Goal: Information Seeking & Learning: Learn about a topic

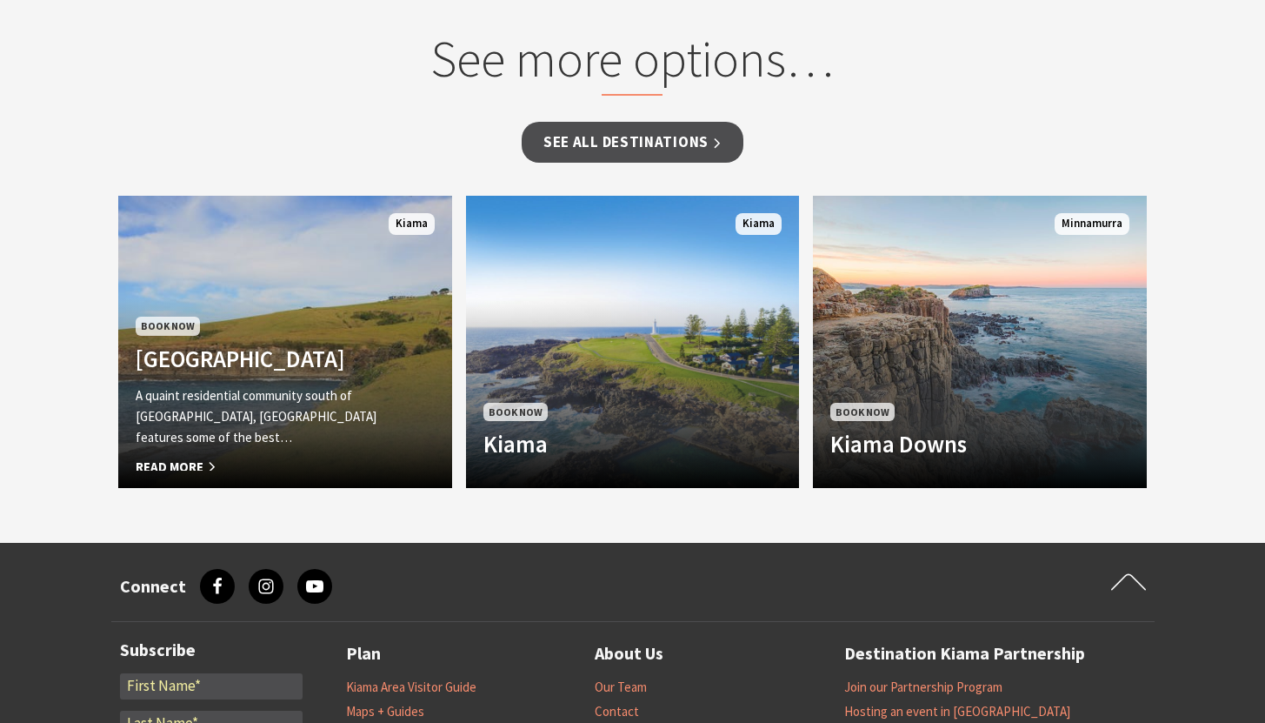
scroll to position [1167, 0]
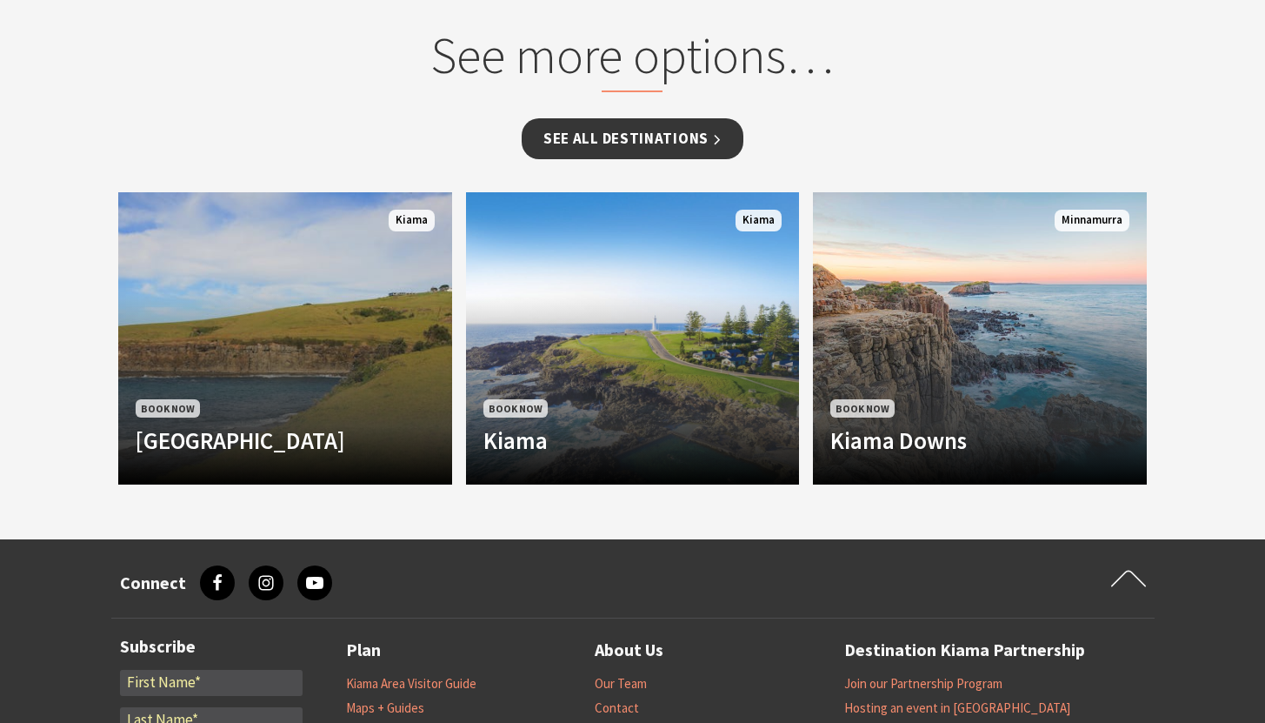
click at [564, 126] on link "See all Destinations" at bounding box center [633, 138] width 222 height 41
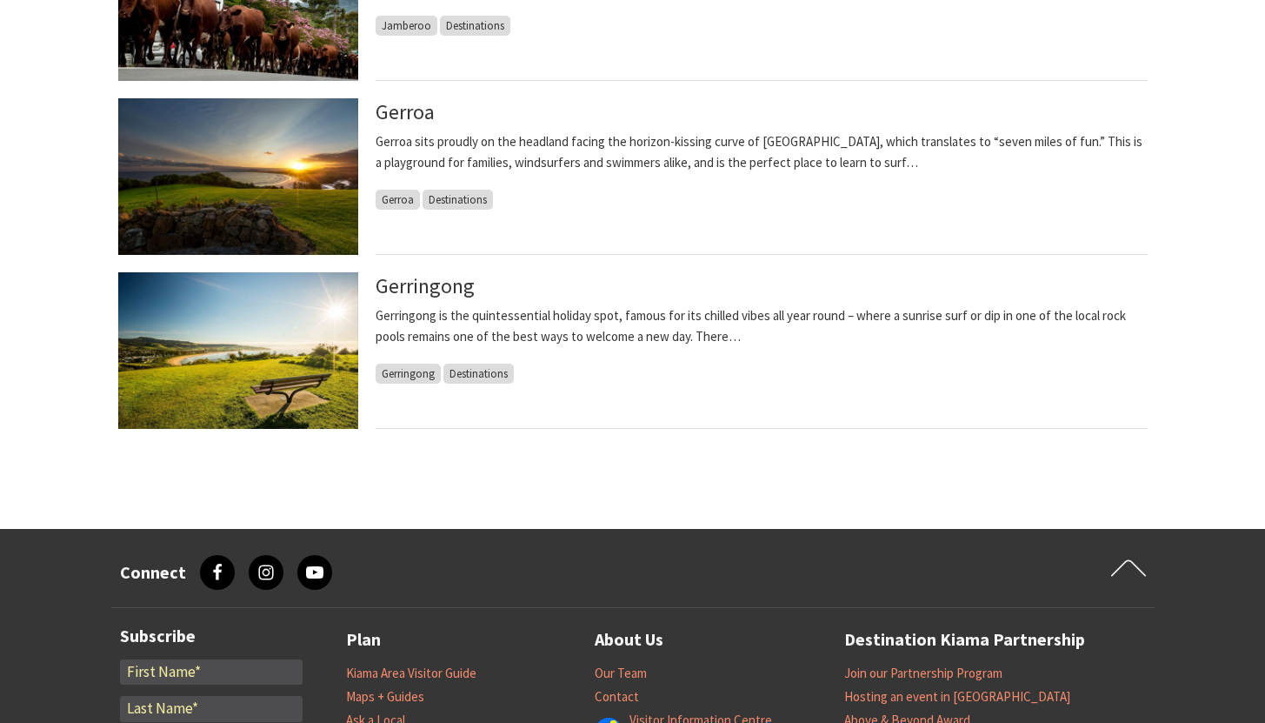
scroll to position [1097, 0]
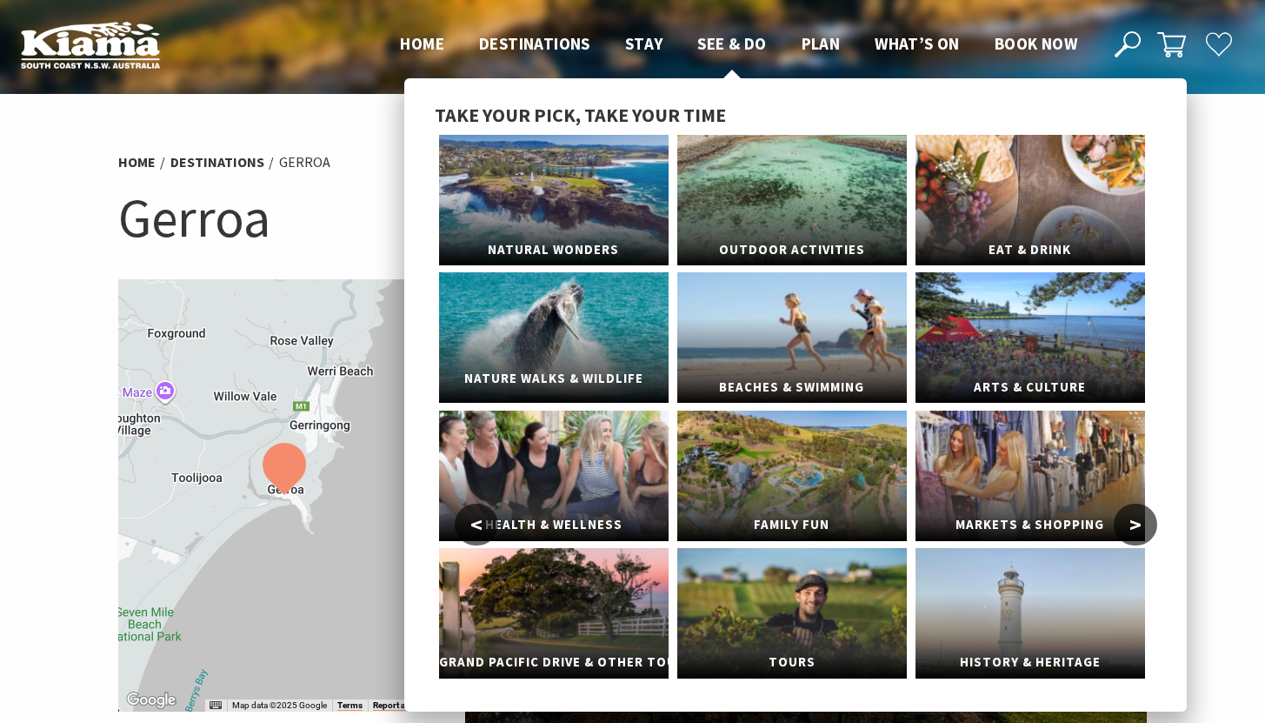
click at [521, 312] on link "Nature Walks & Wildlife" at bounding box center [554, 337] width 230 height 130
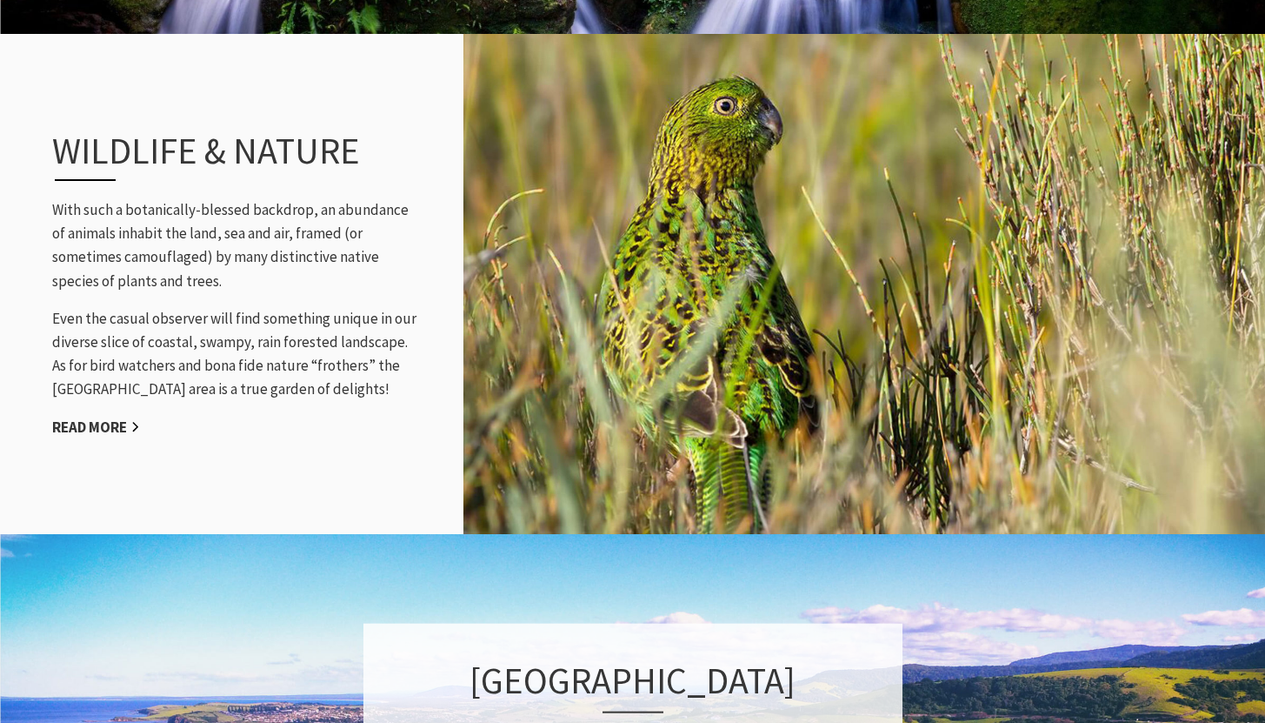
scroll to position [1981, 0]
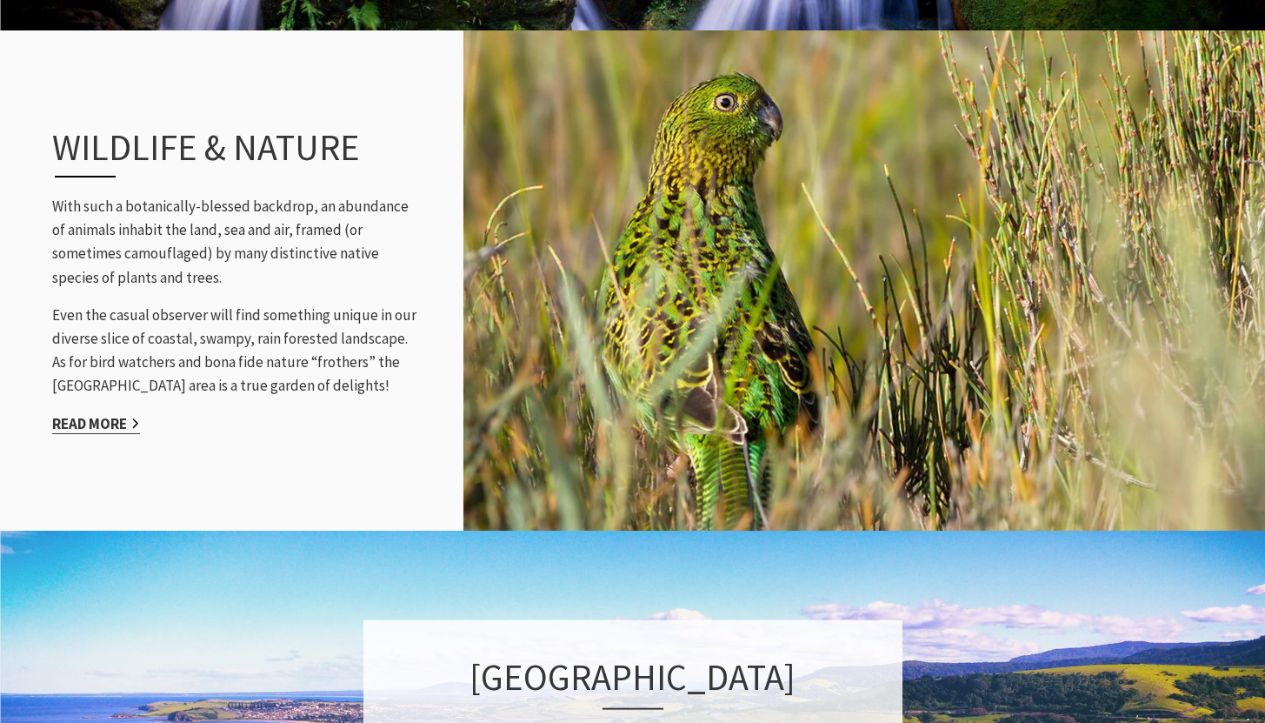
click at [103, 420] on link "Read More" at bounding box center [96, 424] width 88 height 20
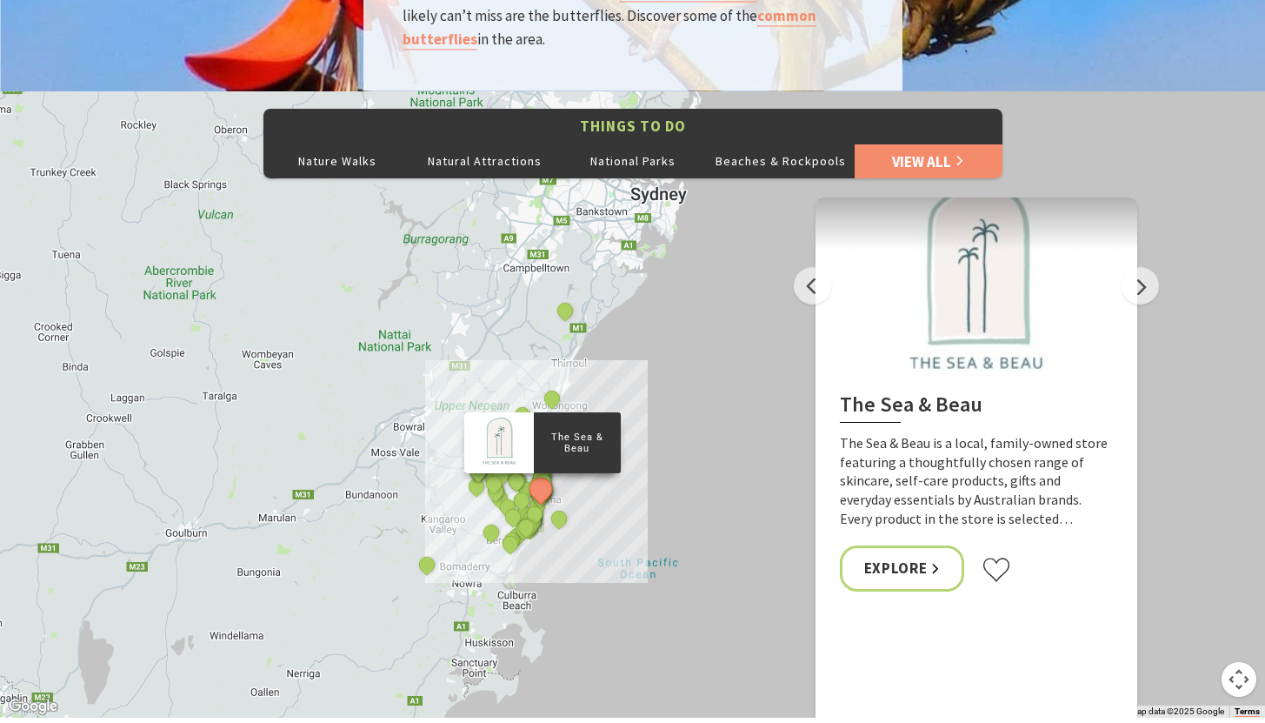
scroll to position [2878, 0]
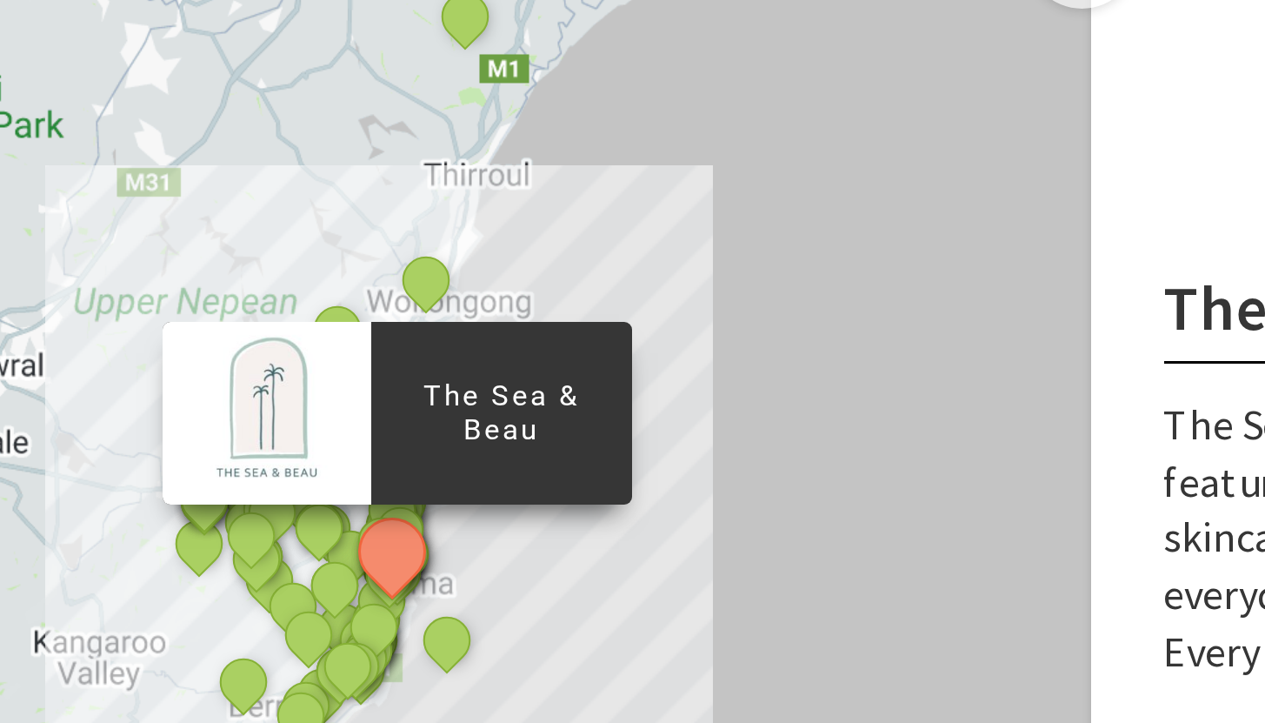
drag, startPoint x: 592, startPoint y: 467, endPoint x: 652, endPoint y: 462, distance: 60.2
click at [652, 462] on div "[GEOGRAPHIC_DATA], [GEOGRAPHIC_DATA] [GEOGRAPHIC_DATA] Ceramic Art Studio - Tea…" at bounding box center [632, 403] width 1265 height 626
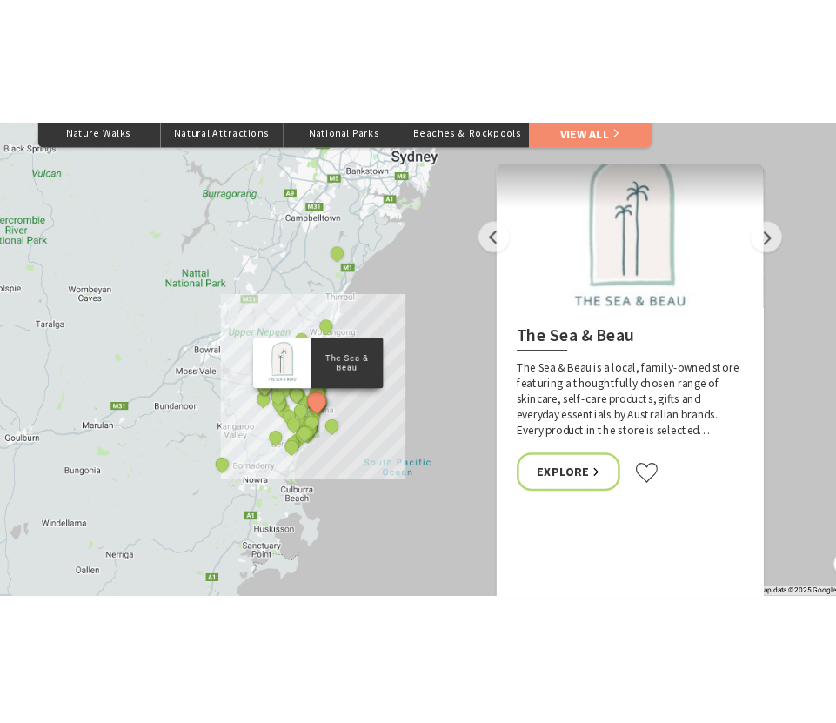
scroll to position [2876, 0]
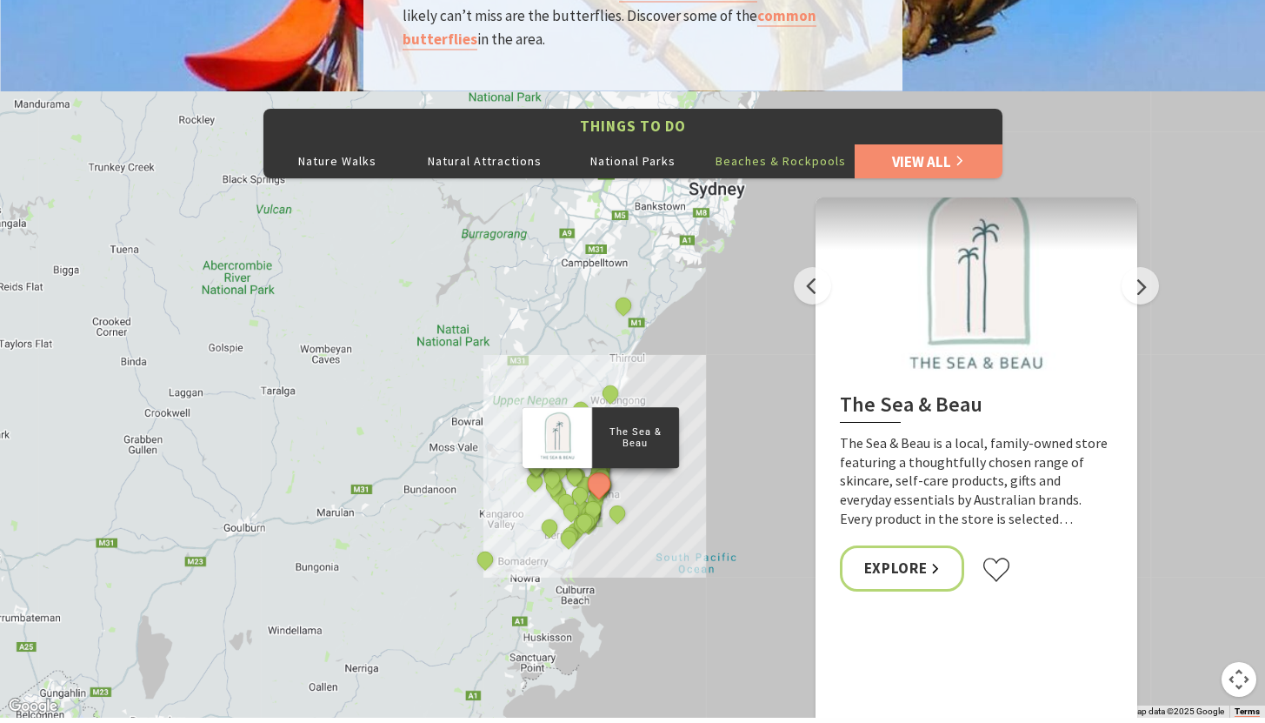
click at [782, 143] on button "Beaches & Rockpools" at bounding box center [781, 160] width 148 height 35
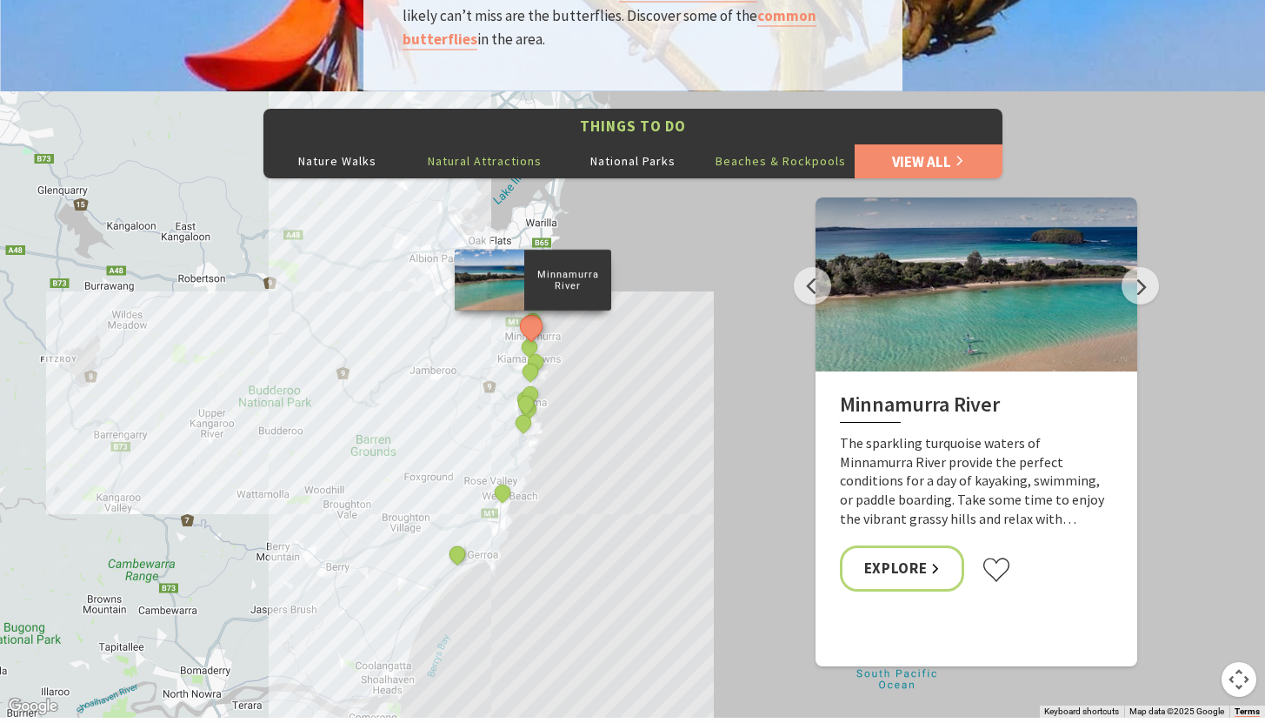
click at [492, 143] on button "Natural Attractions" at bounding box center [485, 160] width 148 height 35
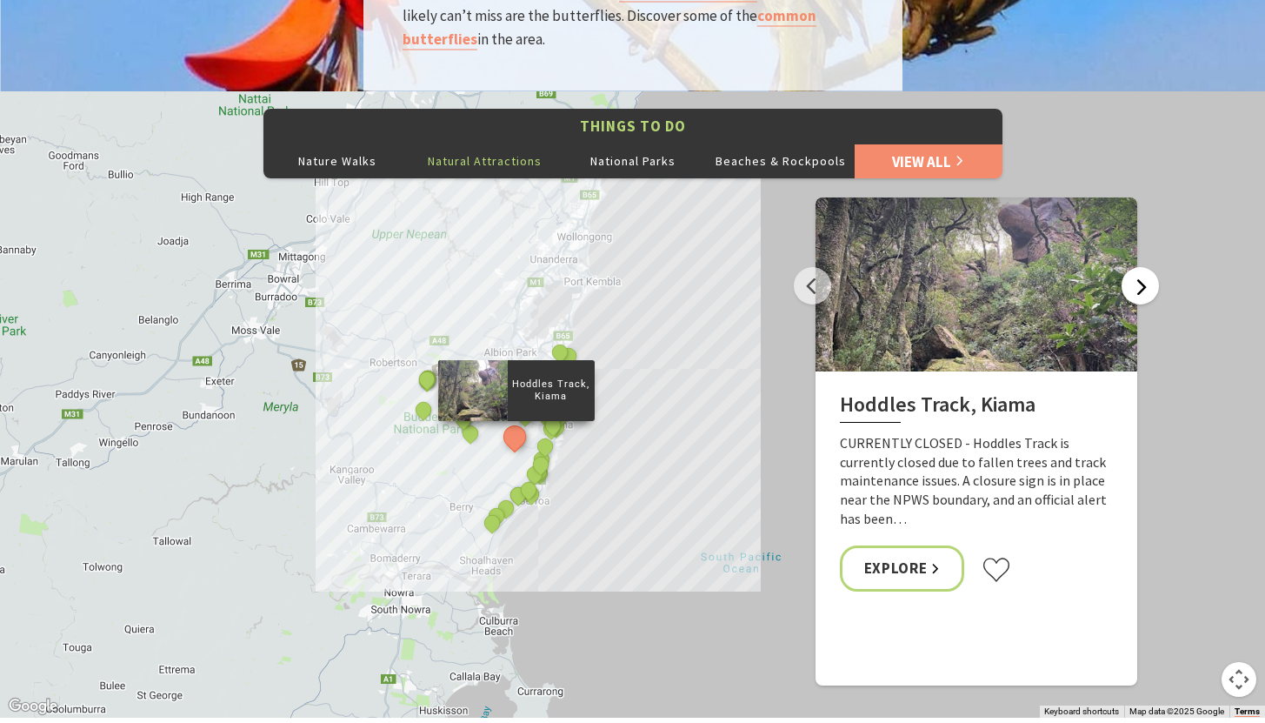
click at [1137, 267] on button "Next" at bounding box center [1140, 285] width 37 height 37
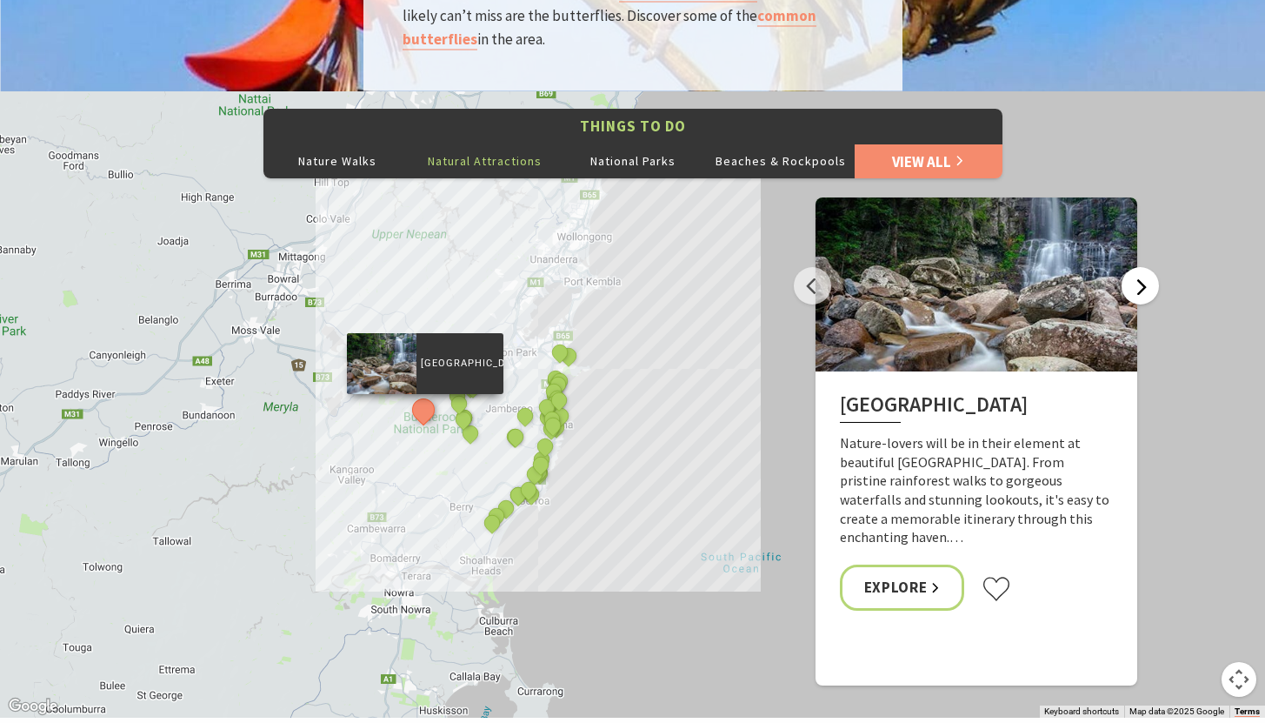
click at [1137, 267] on button "Next" at bounding box center [1140, 285] width 37 height 37
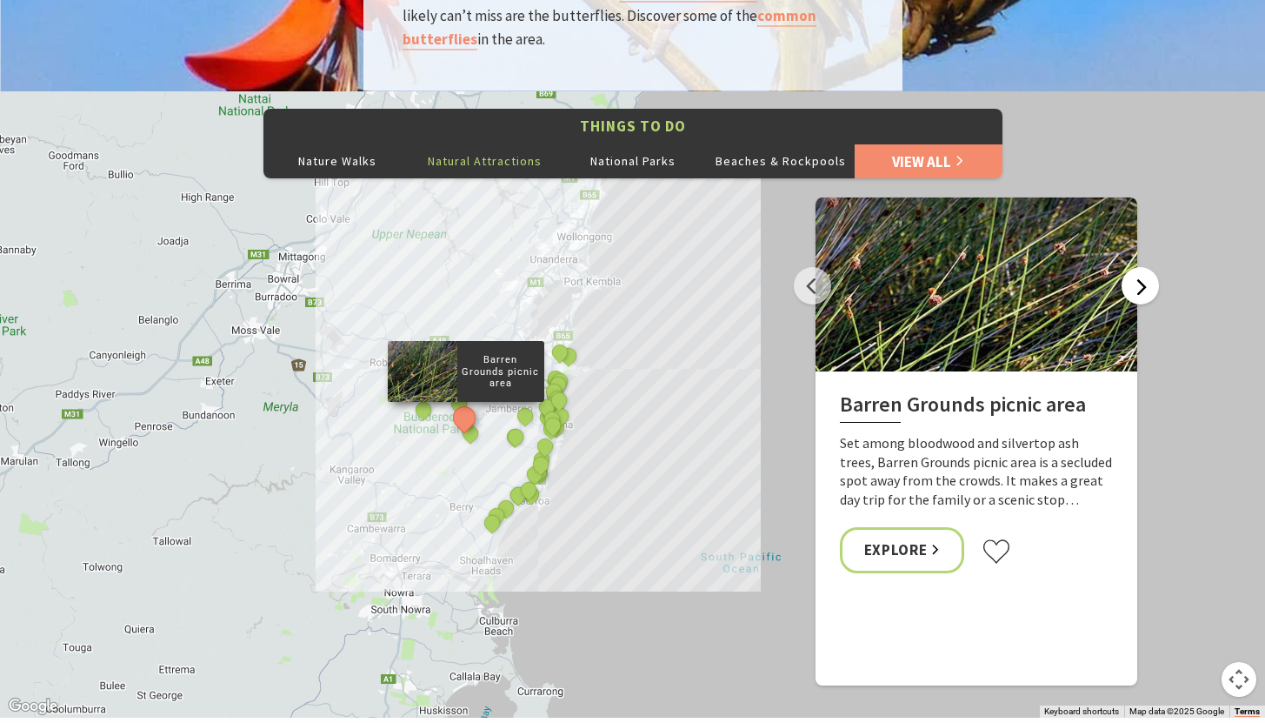
click at [1137, 267] on button "Next" at bounding box center [1140, 285] width 37 height 37
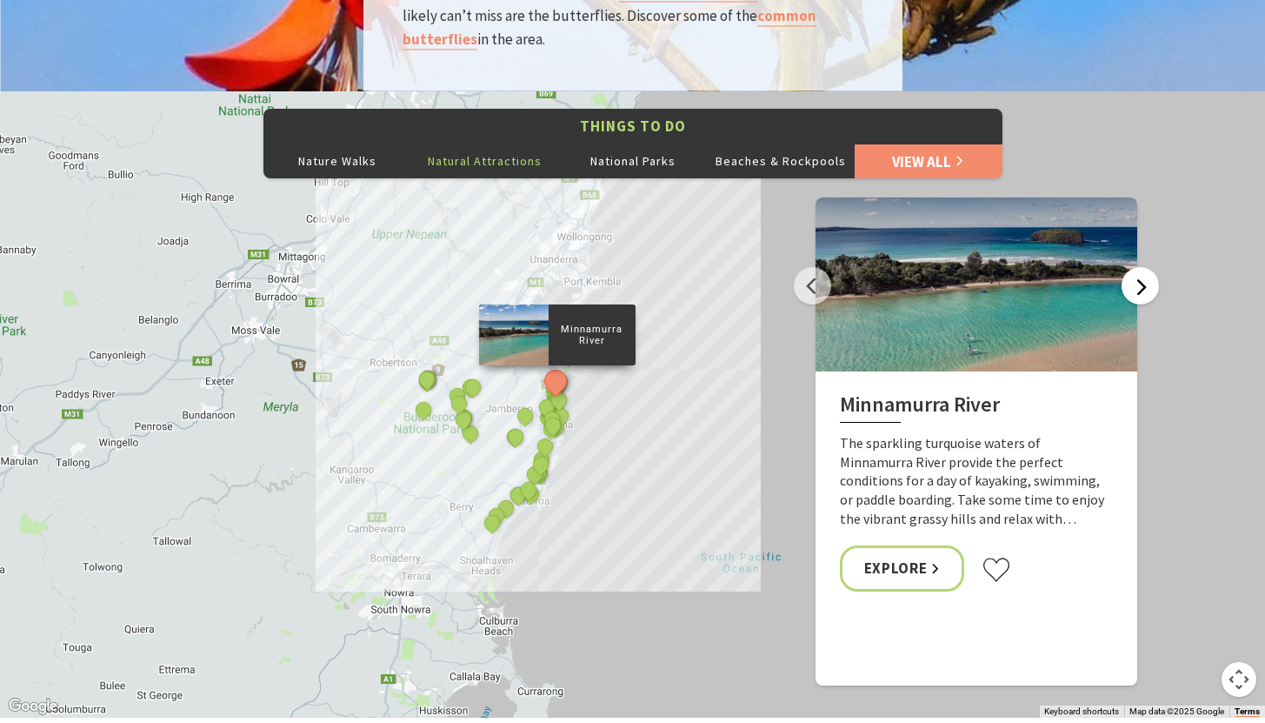
click at [1137, 267] on button "Next" at bounding box center [1140, 285] width 37 height 37
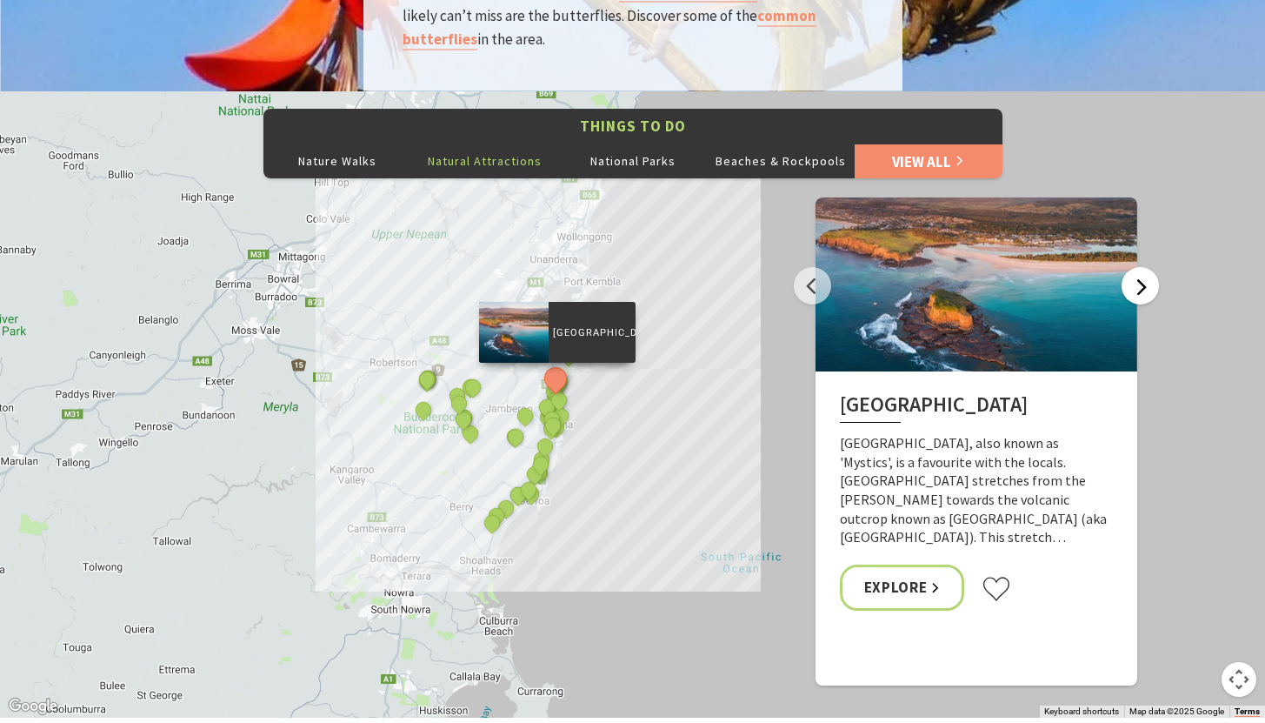
click at [1137, 267] on button "Next" at bounding box center [1140, 285] width 37 height 37
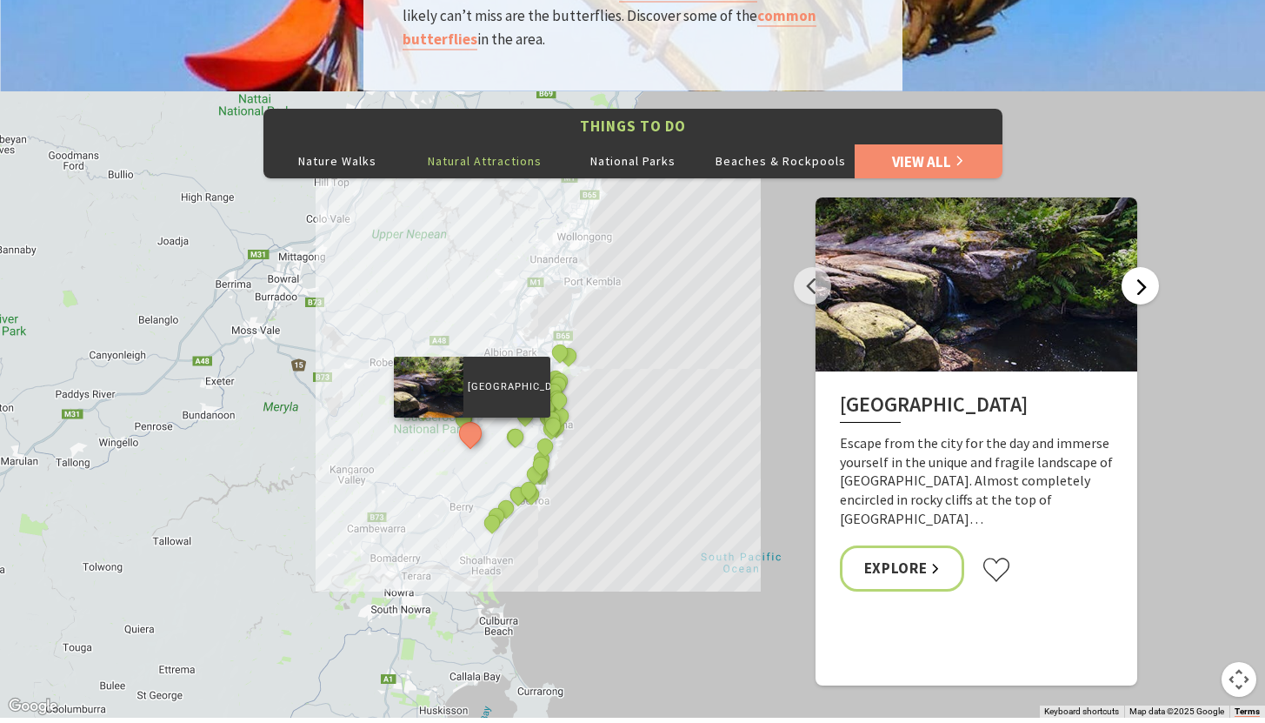
click at [1137, 267] on button "Next" at bounding box center [1140, 285] width 37 height 37
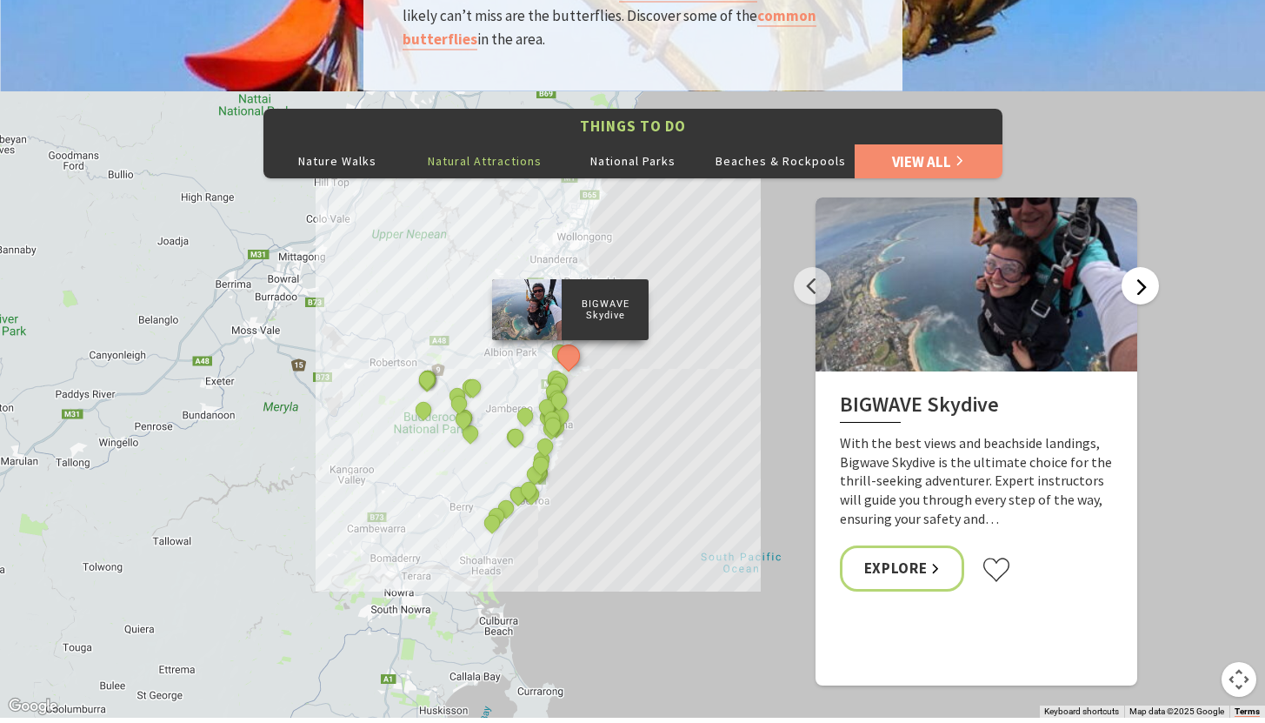
click at [1137, 267] on button "Next" at bounding box center [1140, 285] width 37 height 37
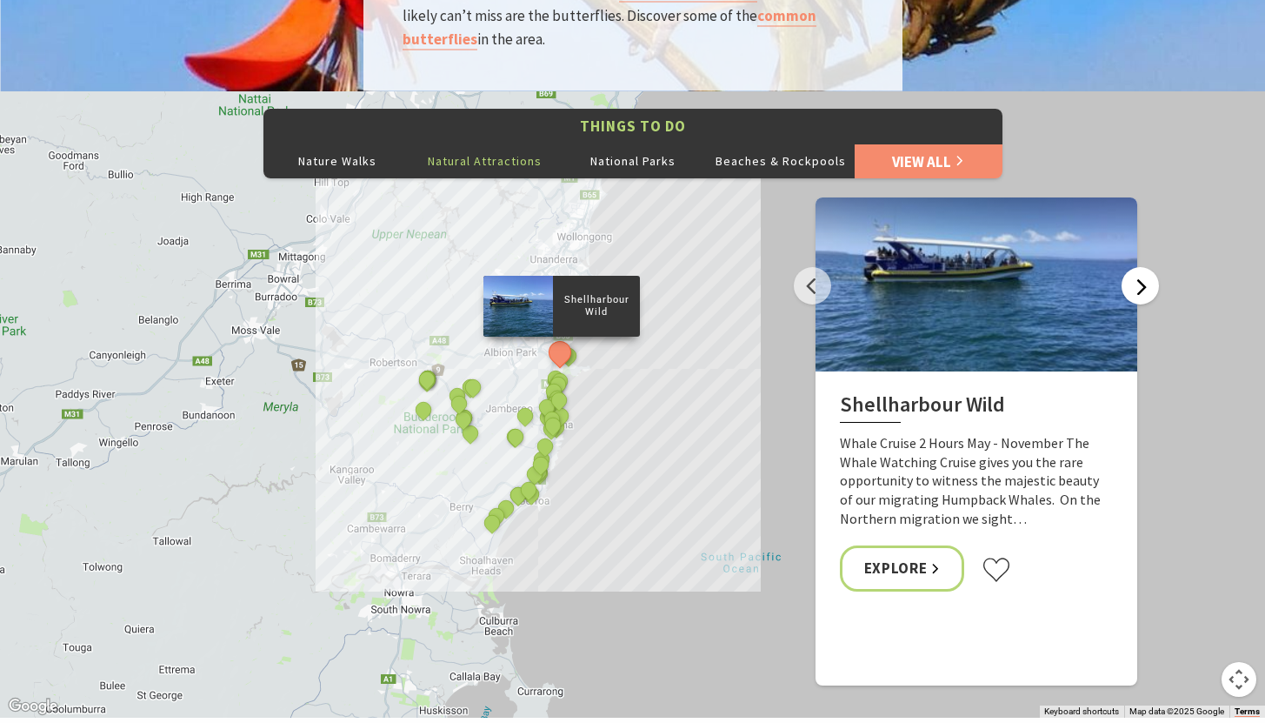
click at [1137, 267] on button "Next" at bounding box center [1140, 285] width 37 height 37
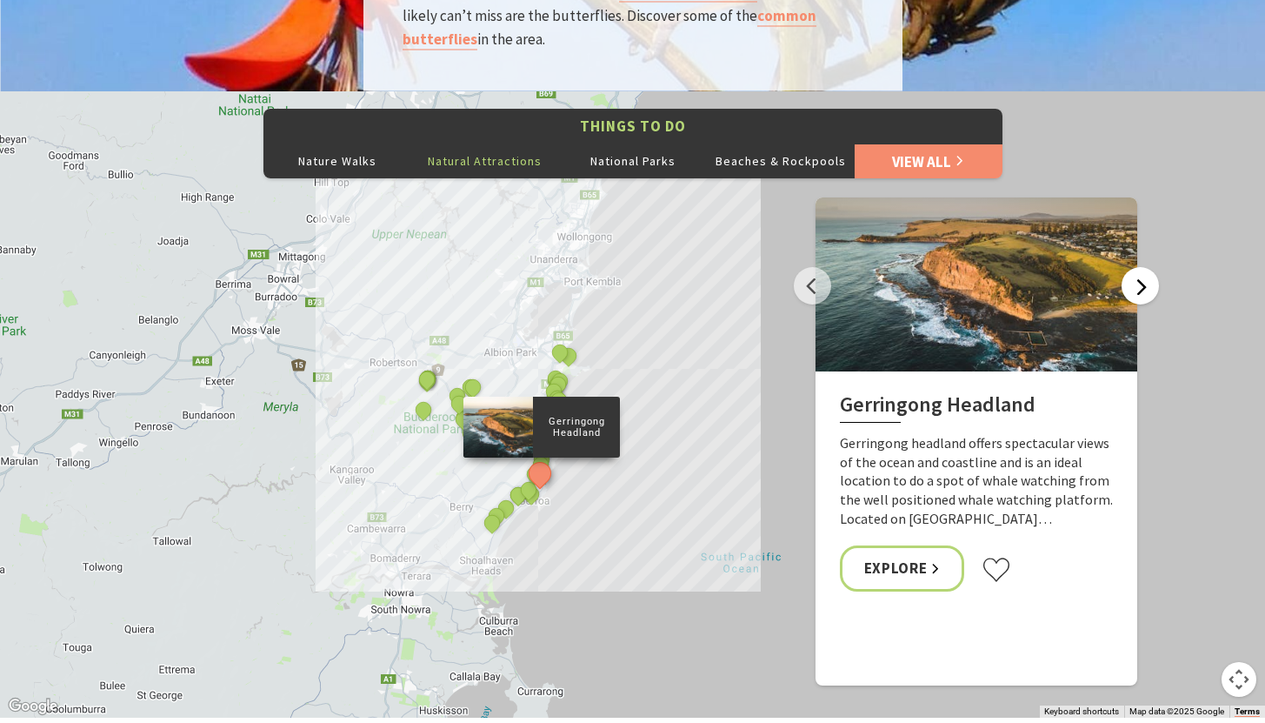
click at [1137, 267] on button "Next" at bounding box center [1140, 285] width 37 height 37
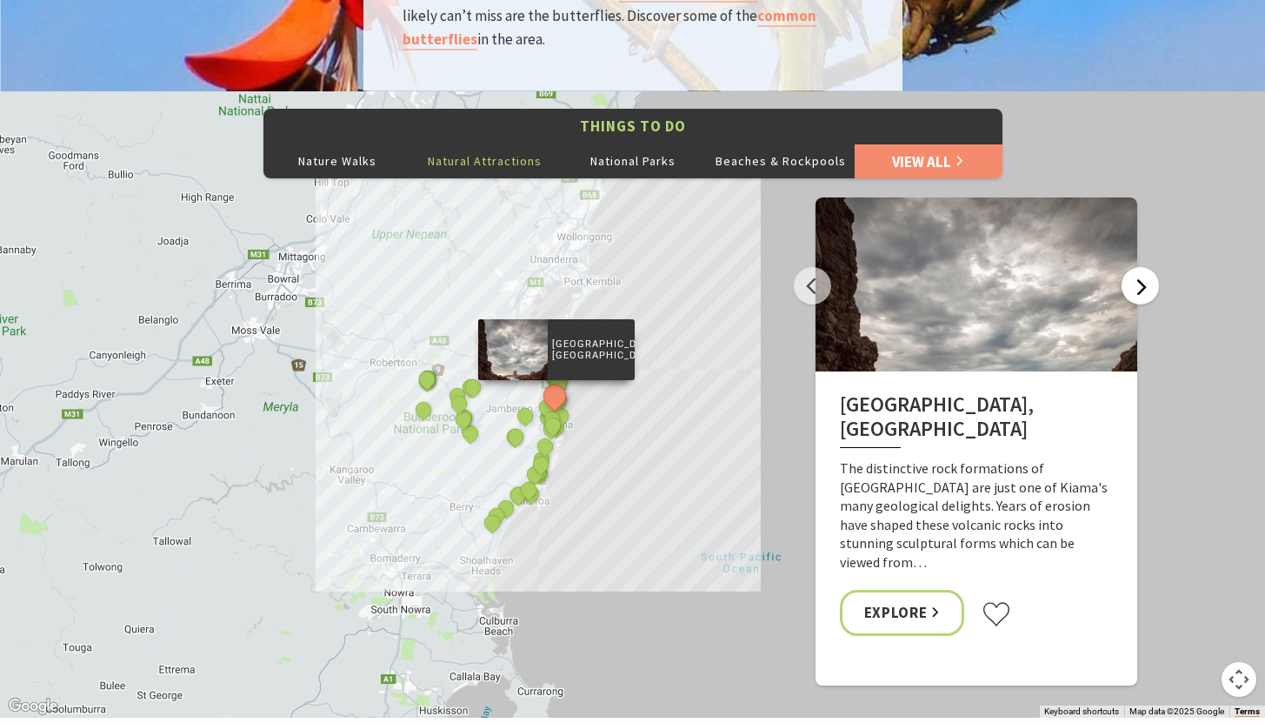
click at [1137, 267] on button "Next" at bounding box center [1140, 285] width 37 height 37
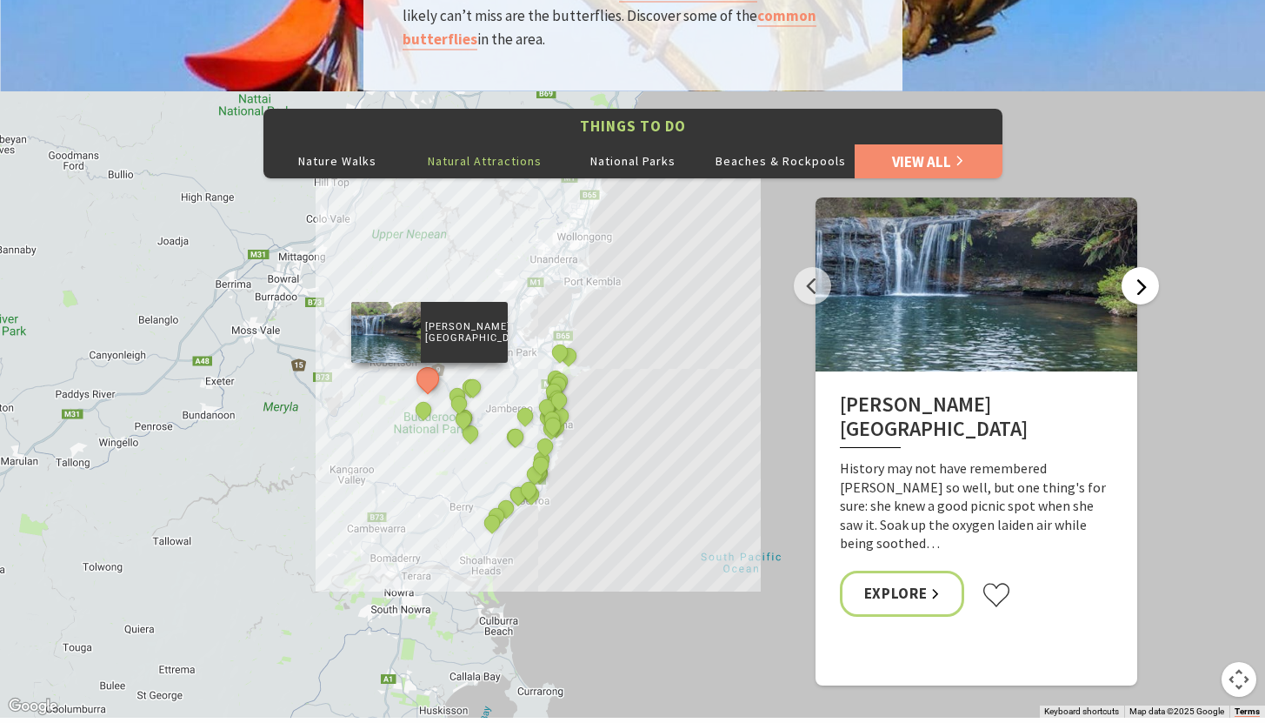
click at [1137, 267] on button "Next" at bounding box center [1140, 285] width 37 height 37
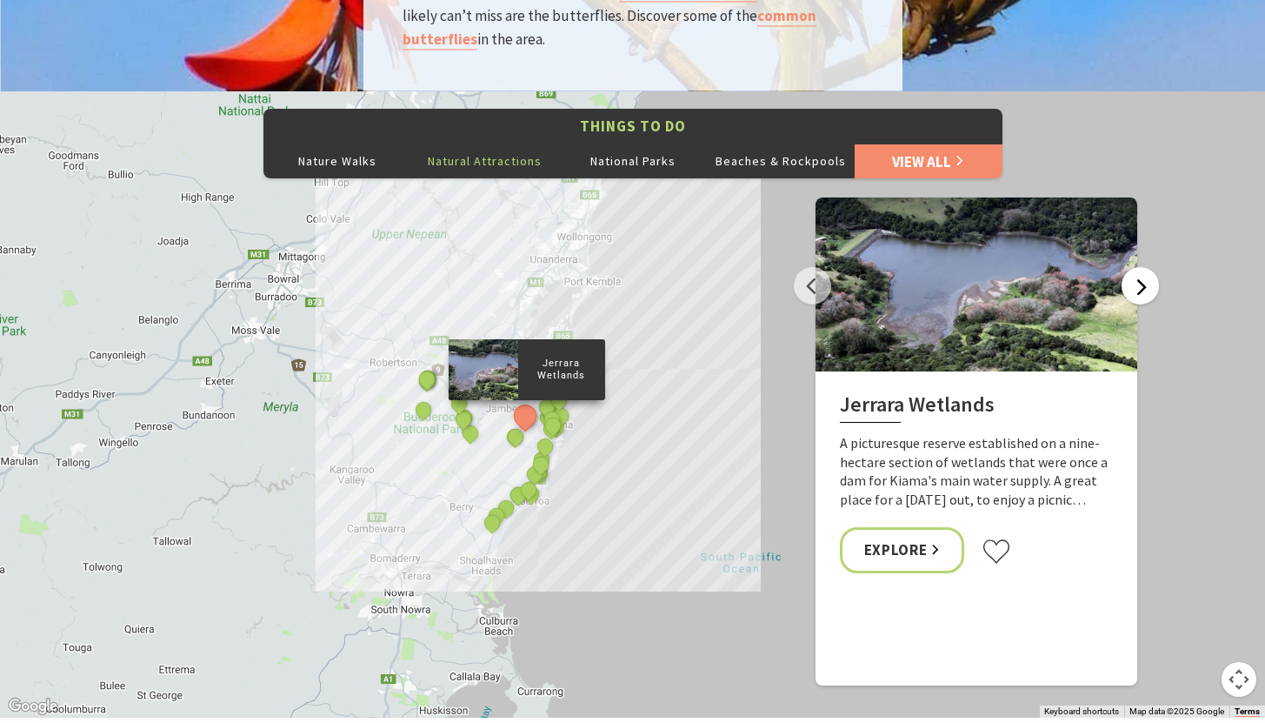
click at [1137, 267] on button "Next" at bounding box center [1140, 285] width 37 height 37
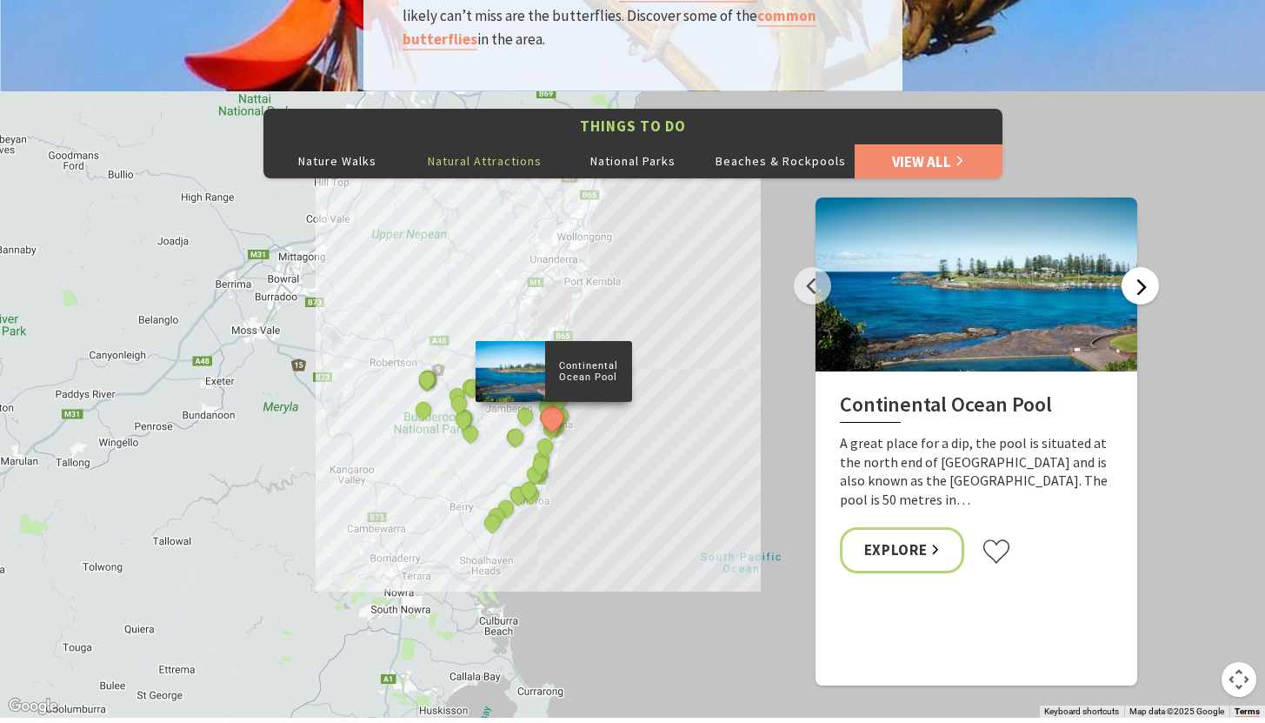
click at [1137, 267] on button "Next" at bounding box center [1140, 285] width 37 height 37
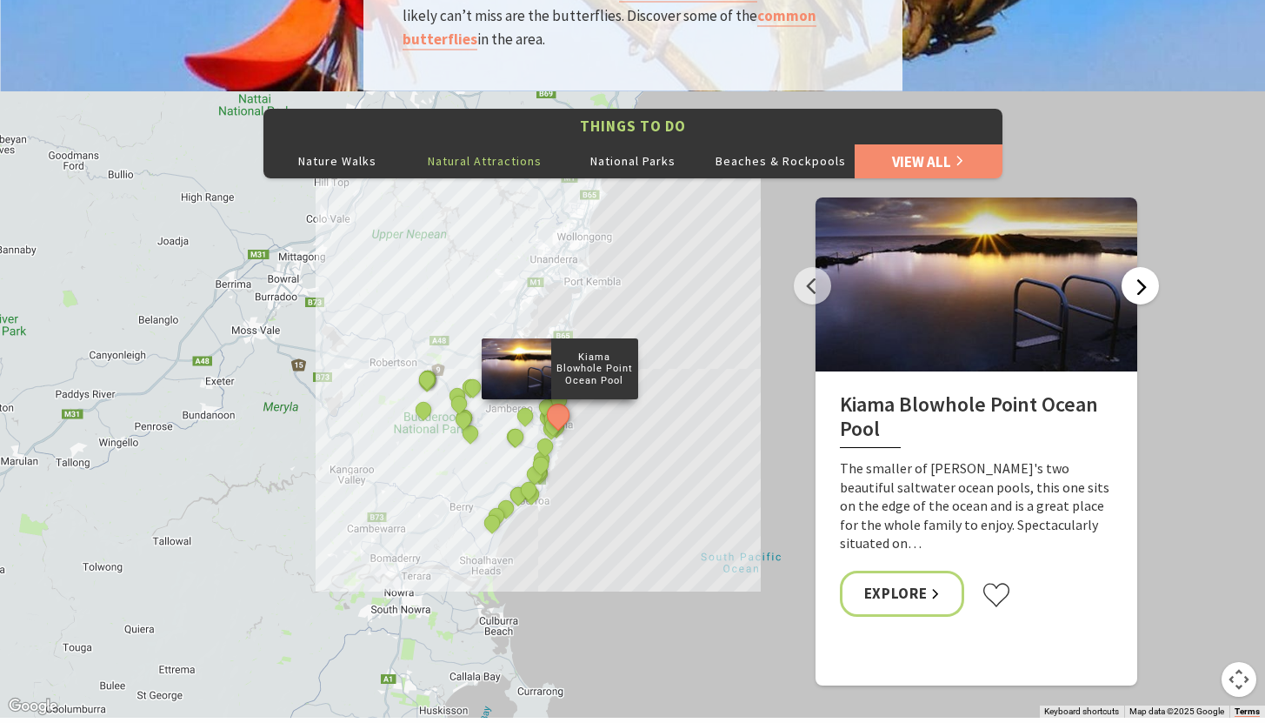
click at [1137, 267] on button "Next" at bounding box center [1140, 285] width 37 height 37
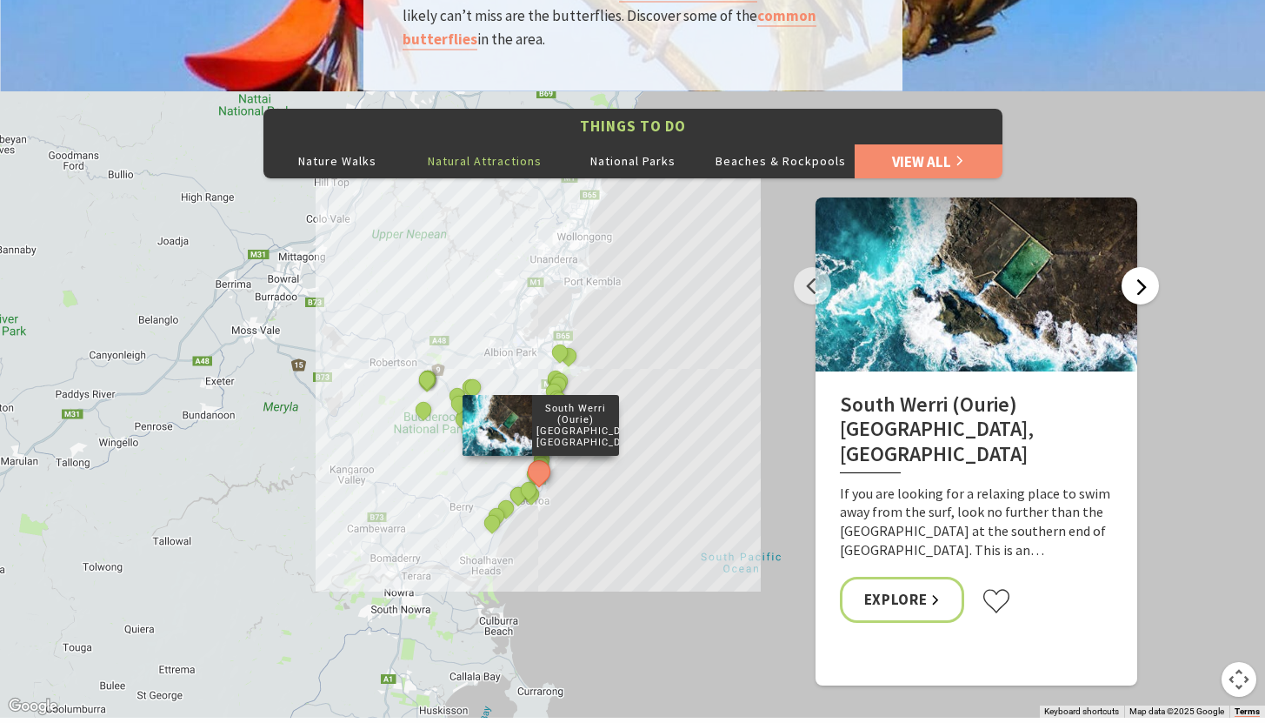
click at [1137, 267] on button "Next" at bounding box center [1140, 285] width 37 height 37
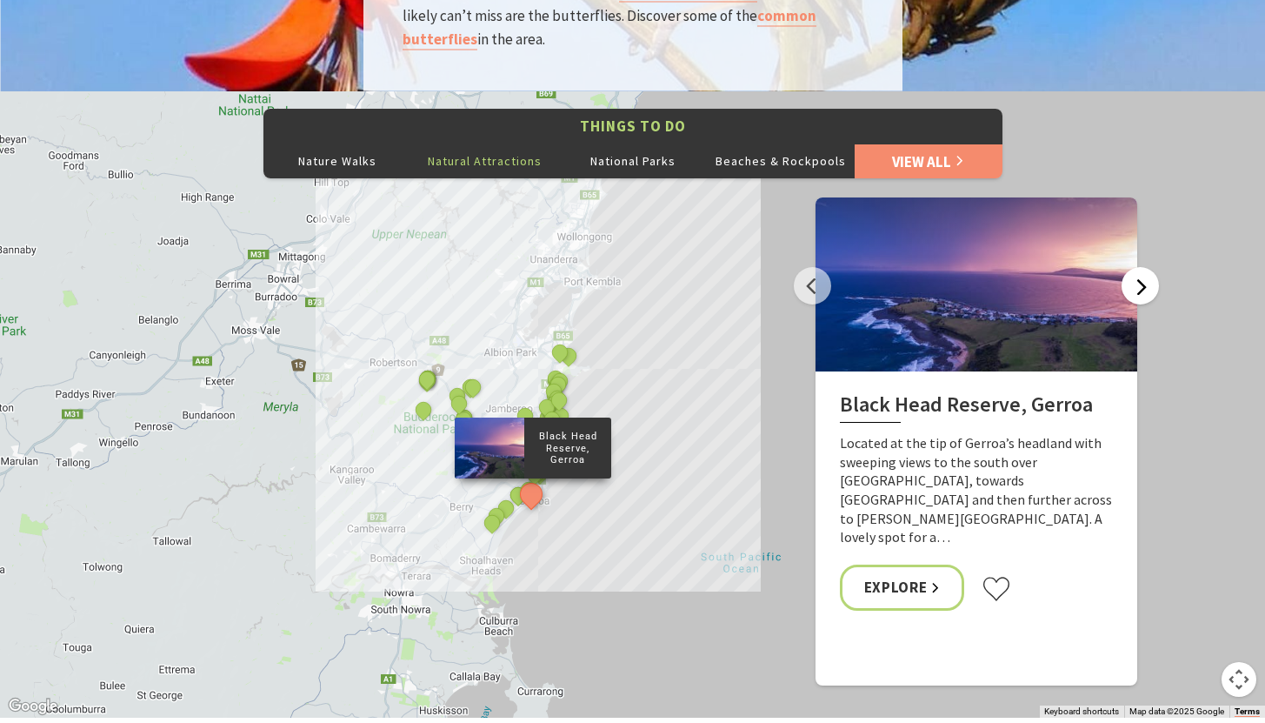
click at [1137, 267] on button "Next" at bounding box center [1140, 285] width 37 height 37
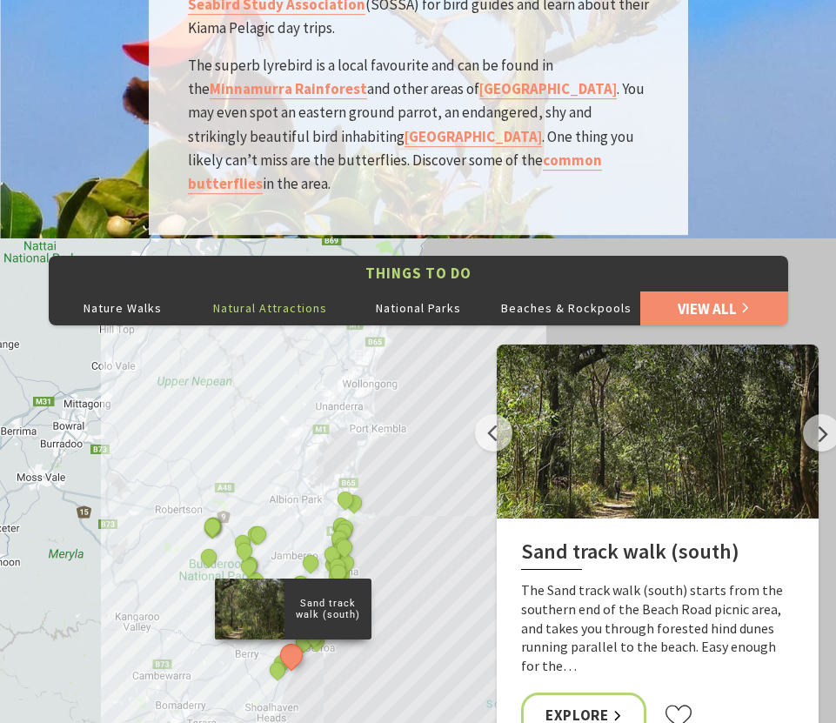
scroll to position [573, 857]
